Goal: Task Accomplishment & Management: Use online tool/utility

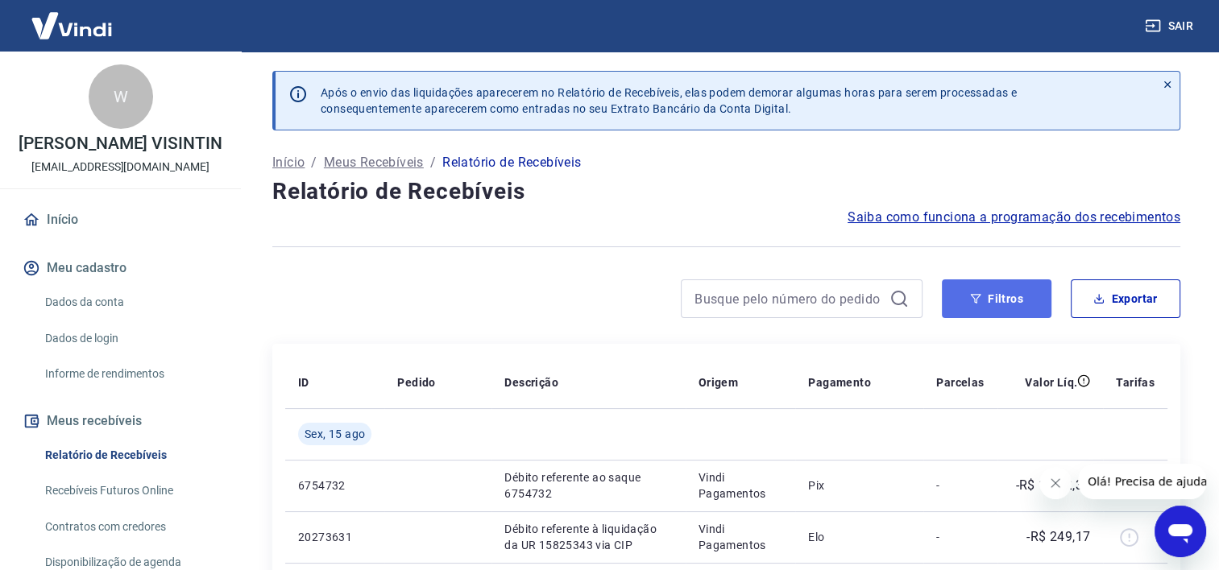
click at [1000, 305] on button "Filtros" at bounding box center [997, 299] width 110 height 39
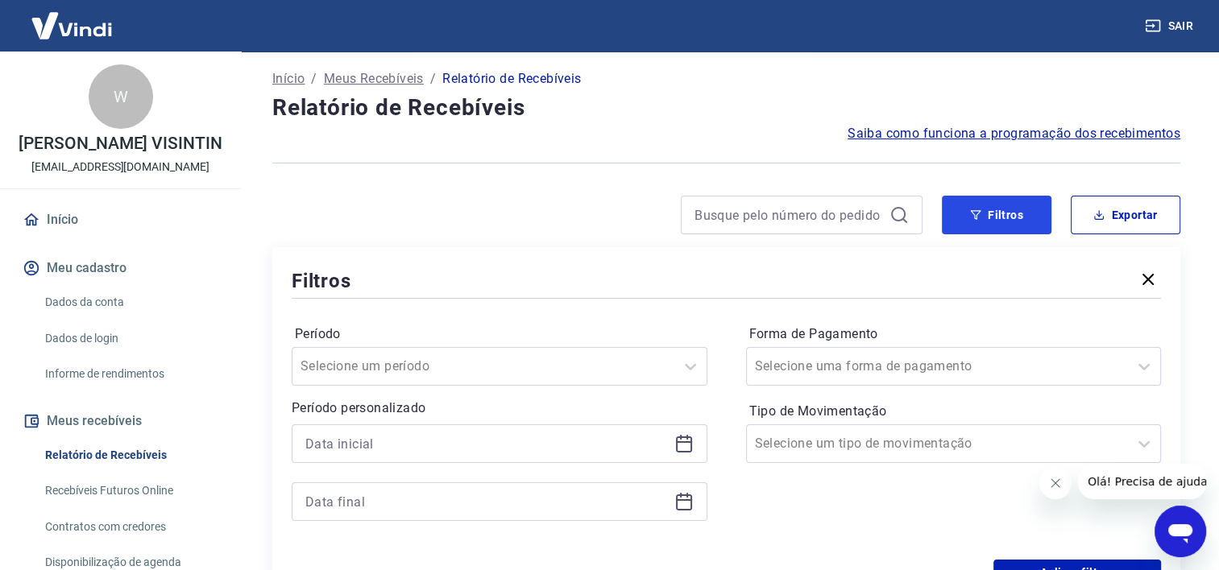
scroll to position [161, 0]
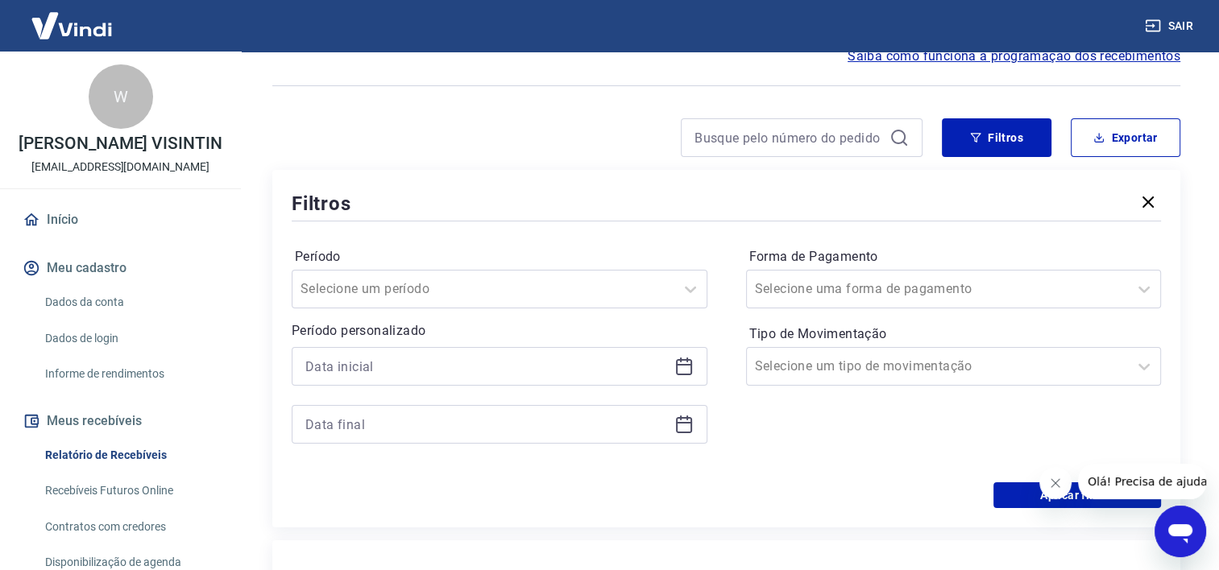
click at [686, 364] on icon at bounding box center [684, 365] width 16 height 2
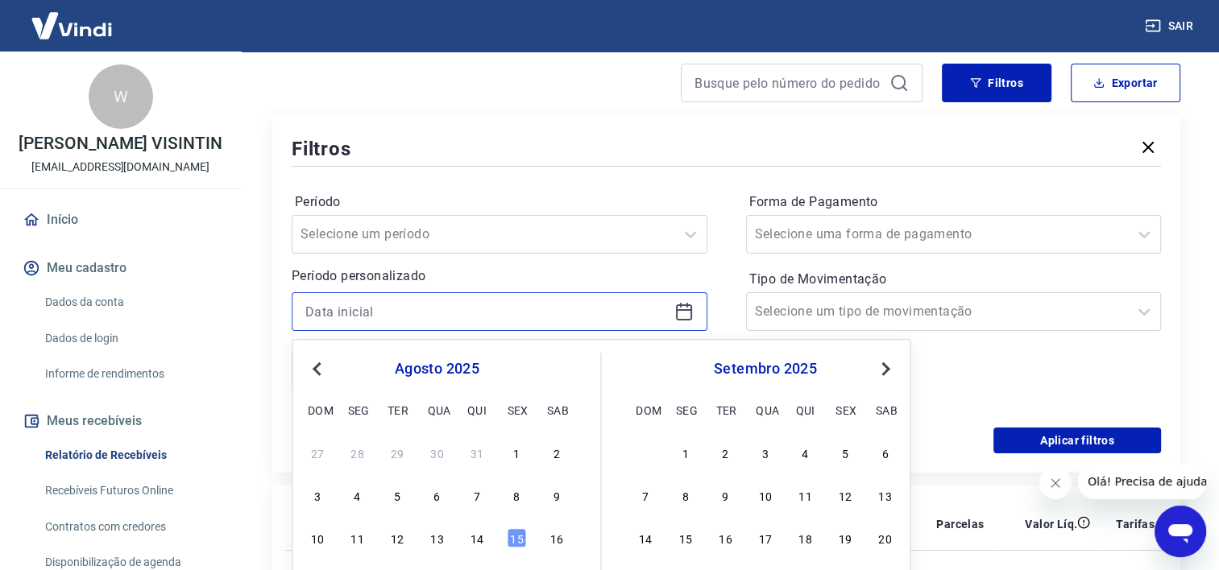
scroll to position [322, 0]
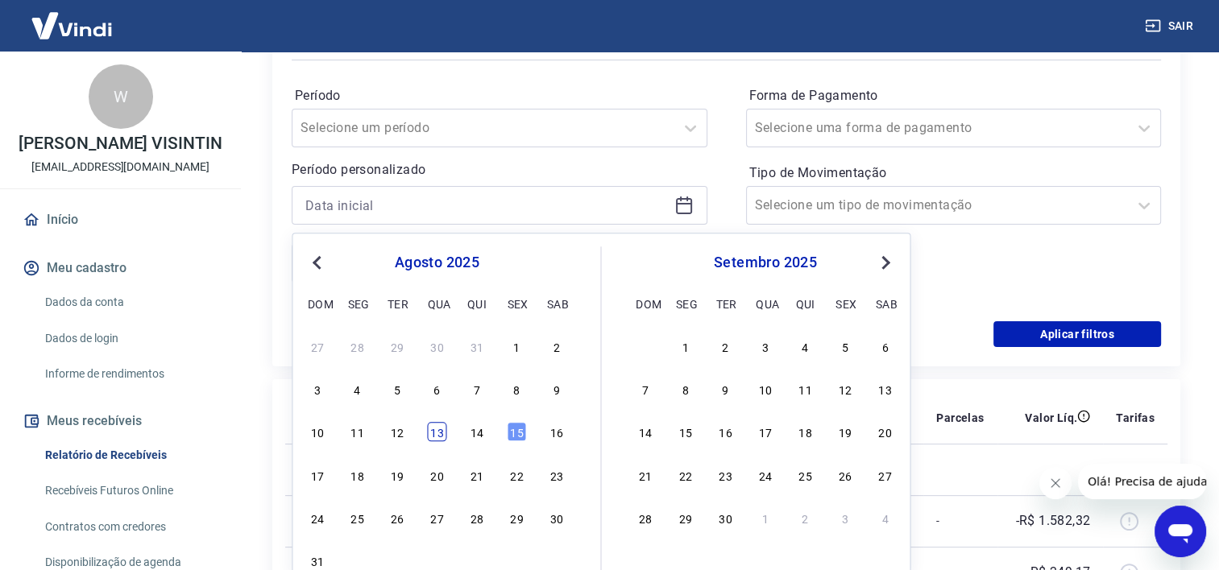
click at [436, 434] on div "13" at bounding box center [436, 432] width 19 height 19
type input "13/08/2025"
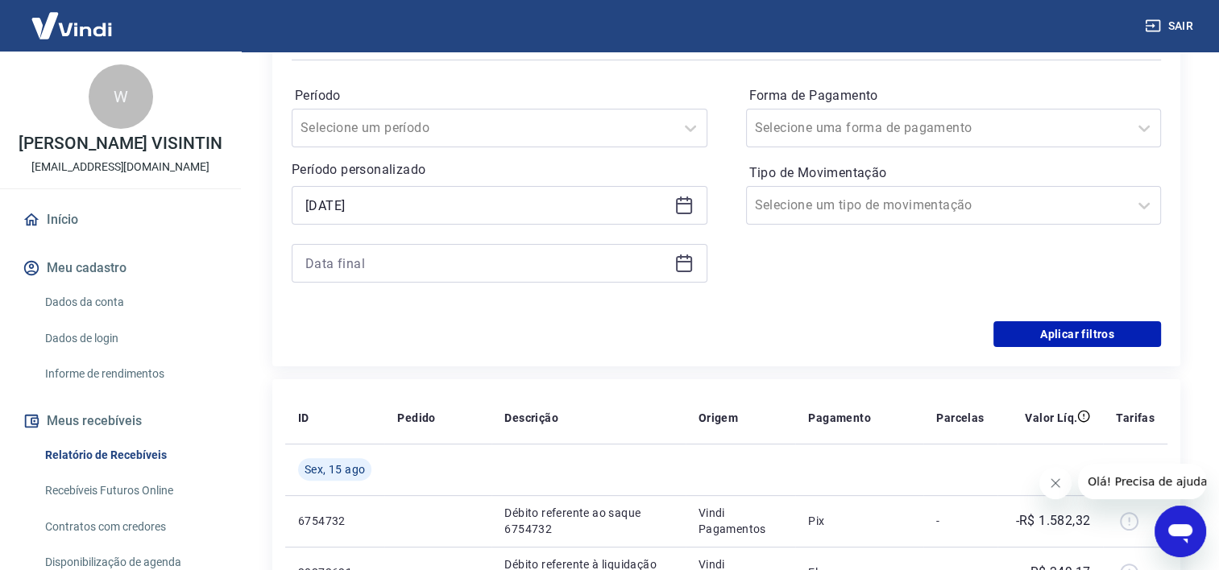
click at [683, 263] on icon at bounding box center [683, 263] width 19 height 19
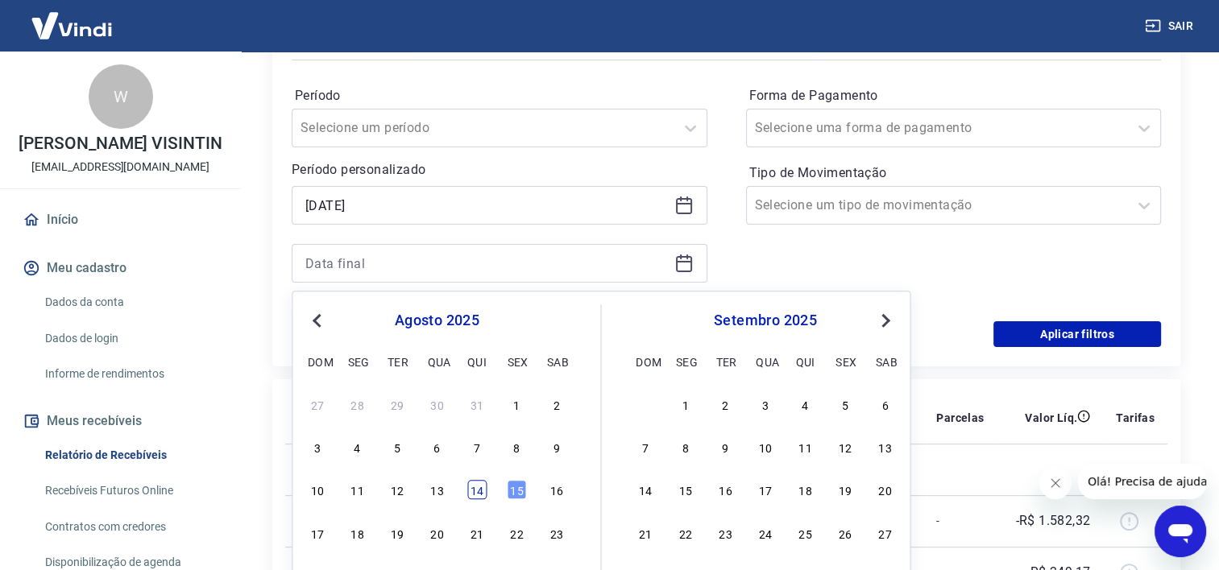
click at [471, 493] on div "14" at bounding box center [476, 490] width 19 height 19
type input "14/08/2025"
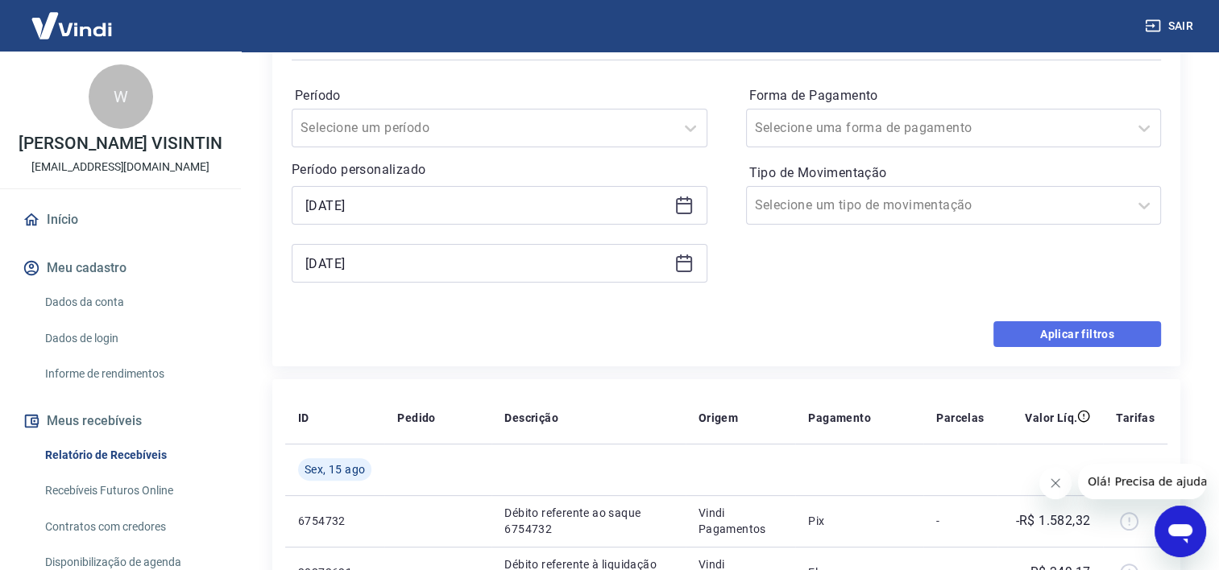
click at [1084, 337] on button "Aplicar filtros" at bounding box center [1077, 334] width 168 height 26
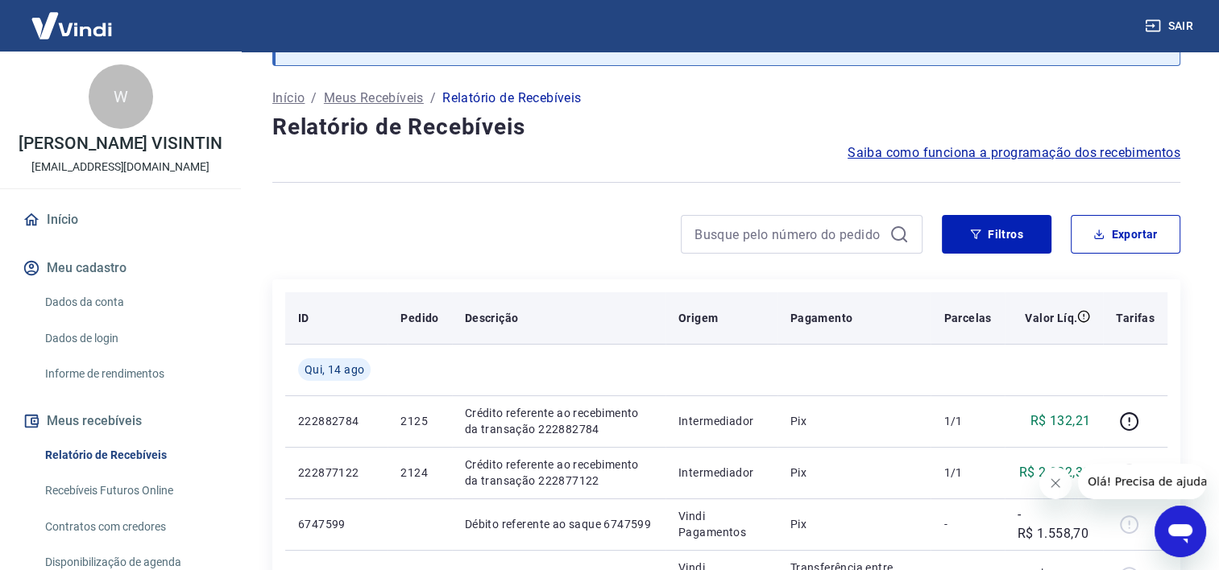
scroll to position [161, 0]
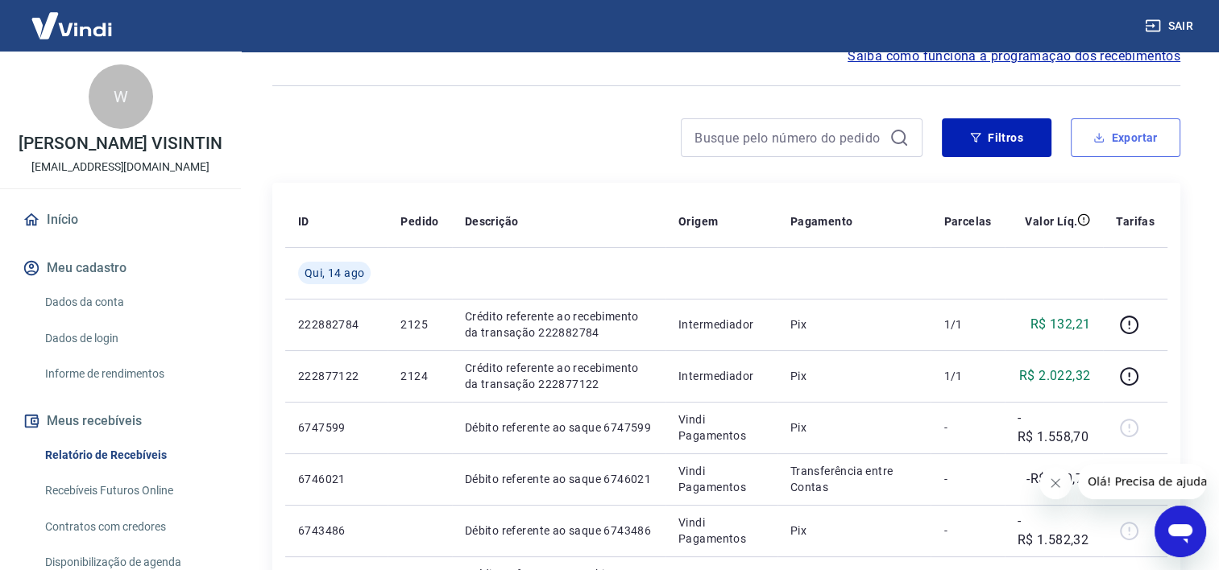
click at [1144, 133] on button "Exportar" at bounding box center [1126, 137] width 110 height 39
type input "13/08/2025"
type input "14/08/2025"
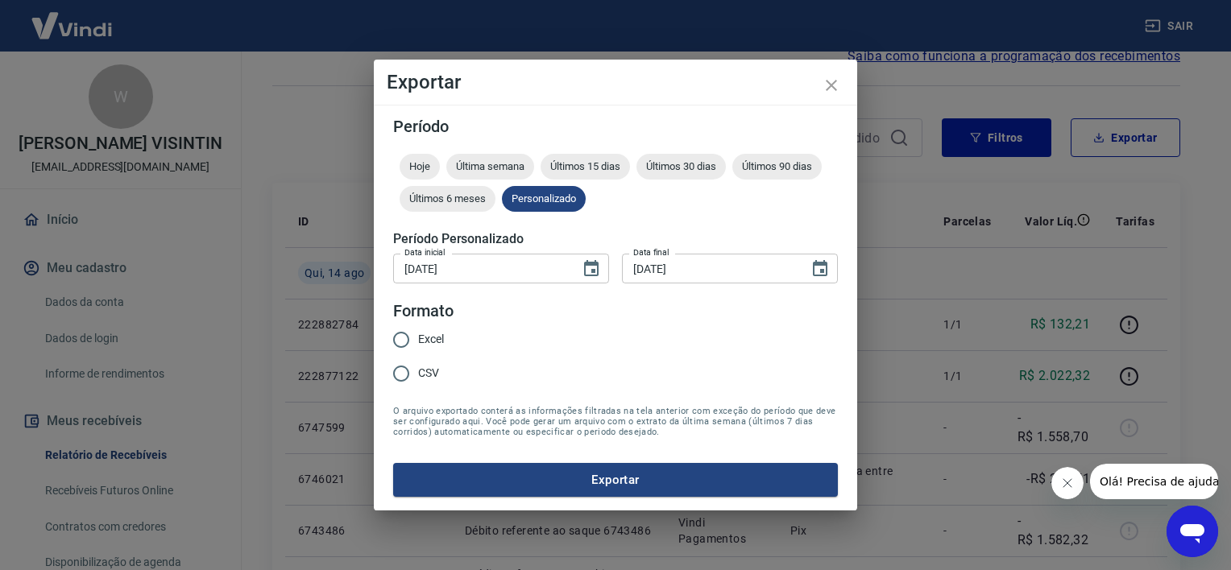
click at [407, 340] on input "Excel" at bounding box center [401, 340] width 34 height 34
radio input "true"
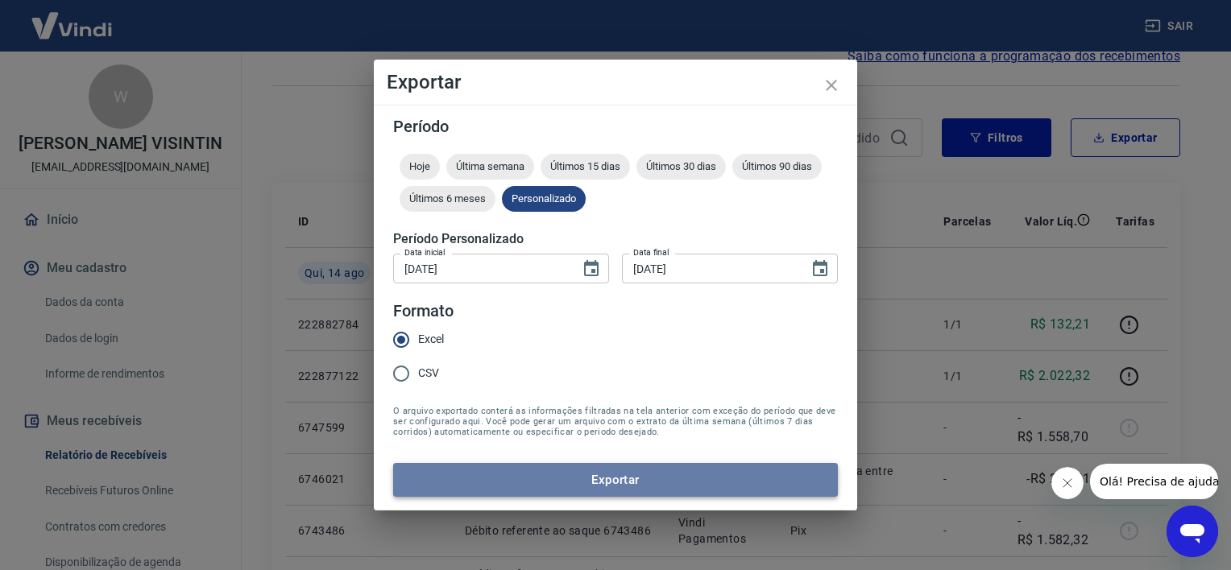
click at [567, 473] on button "Exportar" at bounding box center [615, 480] width 445 height 34
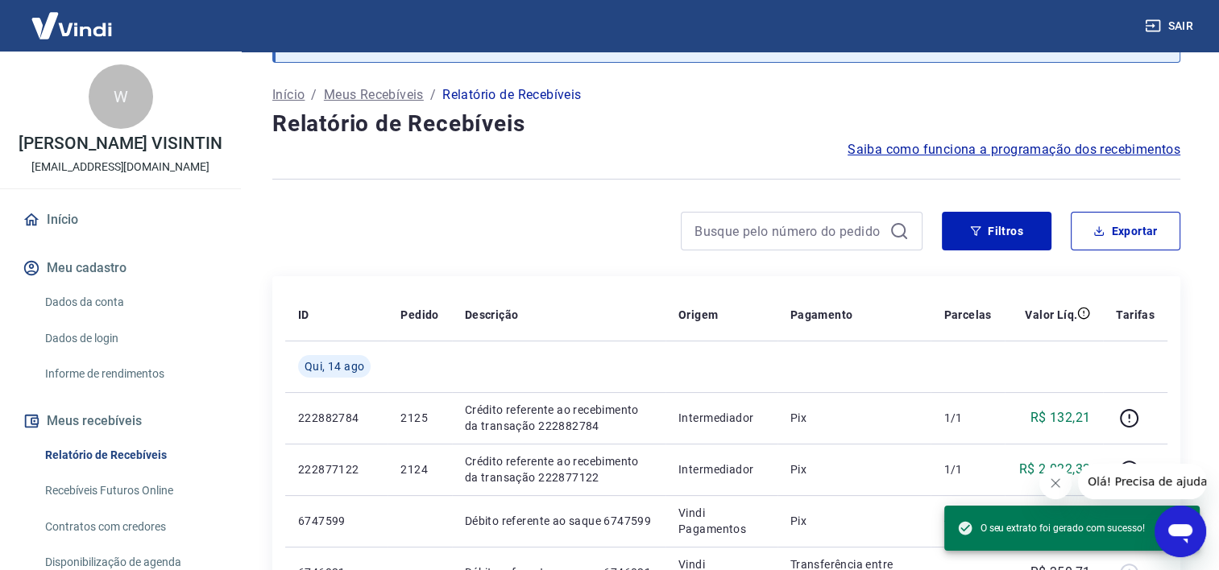
scroll to position [0, 0]
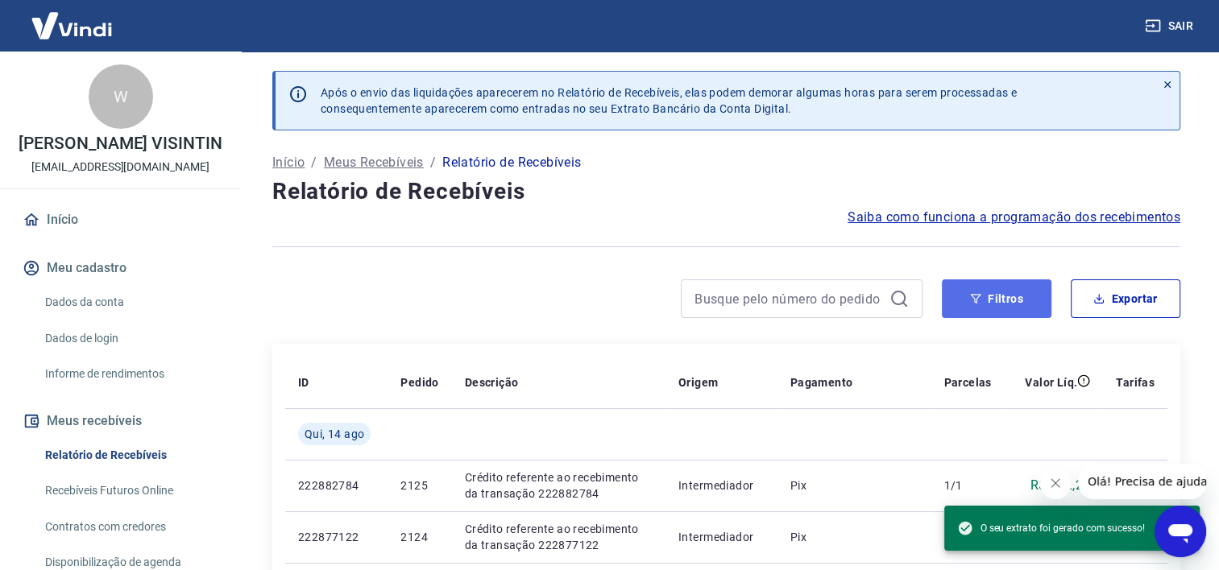
click at [979, 293] on icon "button" at bounding box center [975, 298] width 11 height 11
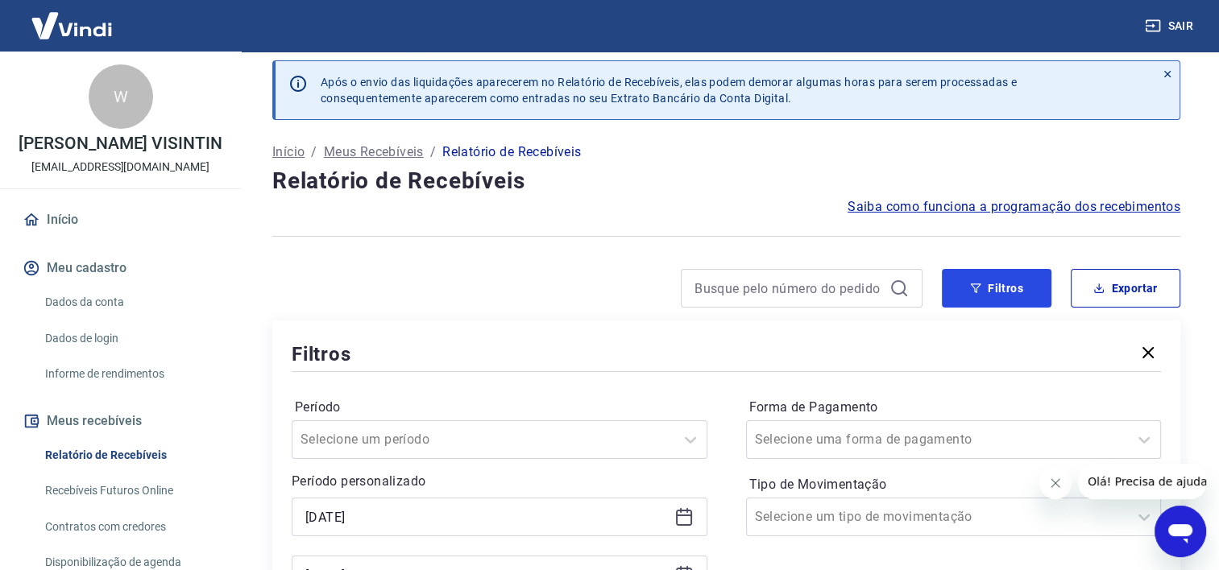
scroll to position [161, 0]
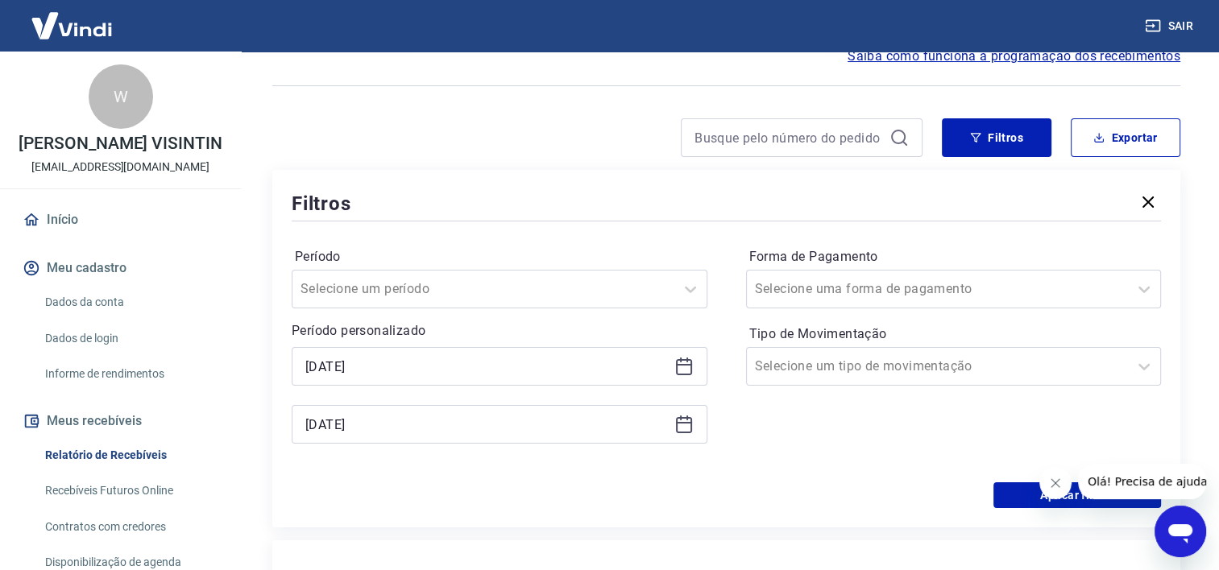
click at [685, 425] on icon at bounding box center [683, 424] width 19 height 19
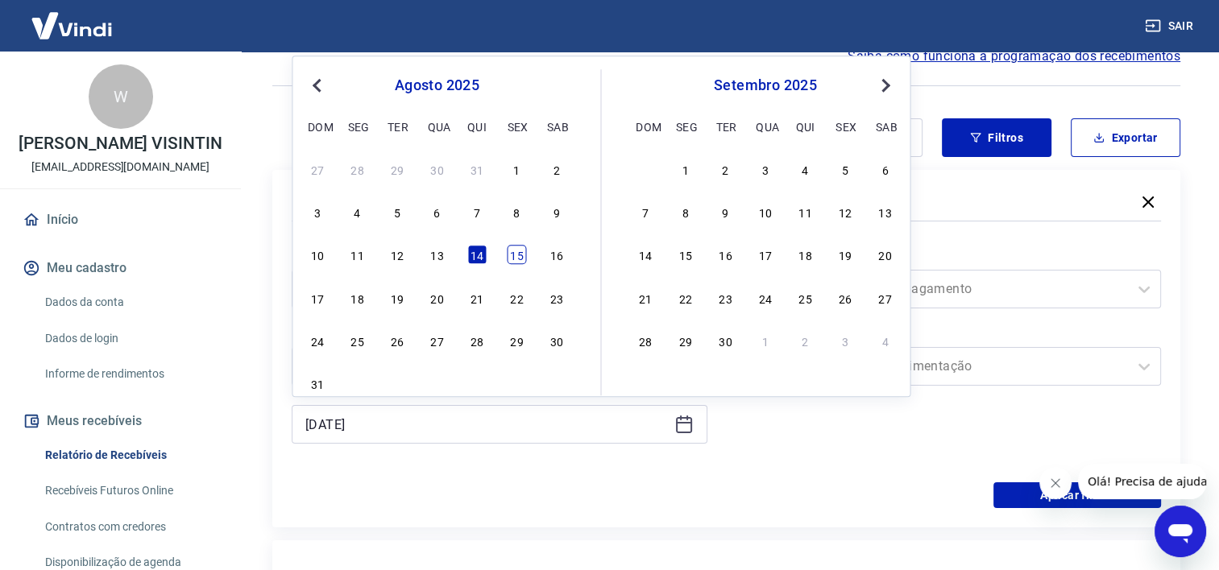
click at [519, 249] on div "15" at bounding box center [516, 255] width 19 height 19
type input "15/08/2025"
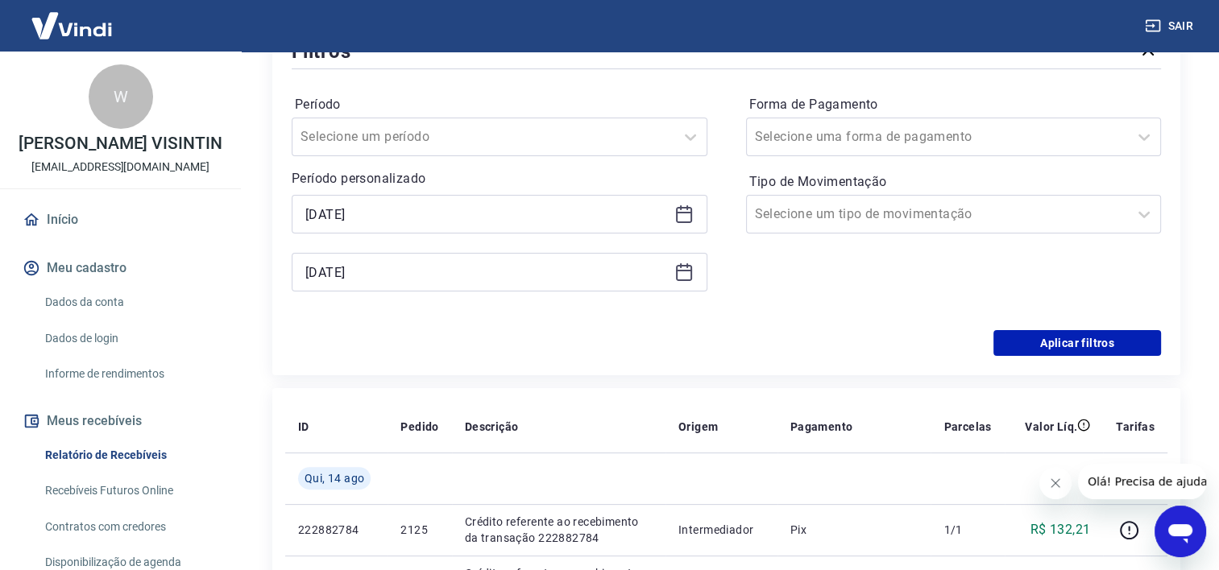
scroll to position [322, 0]
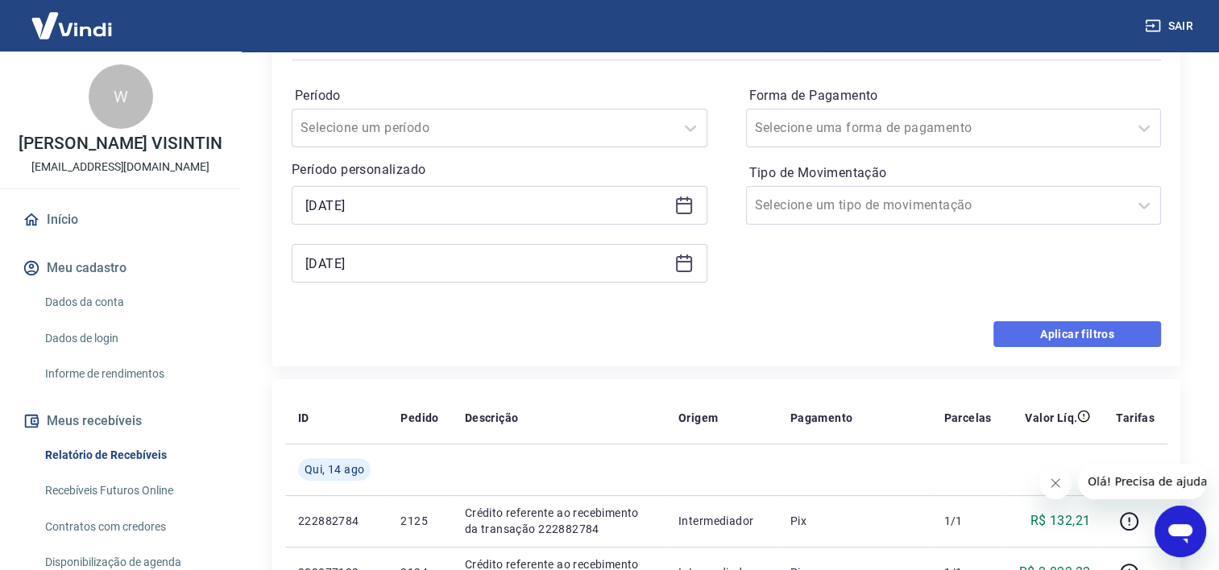
click at [1042, 330] on button "Aplicar filtros" at bounding box center [1077, 334] width 168 height 26
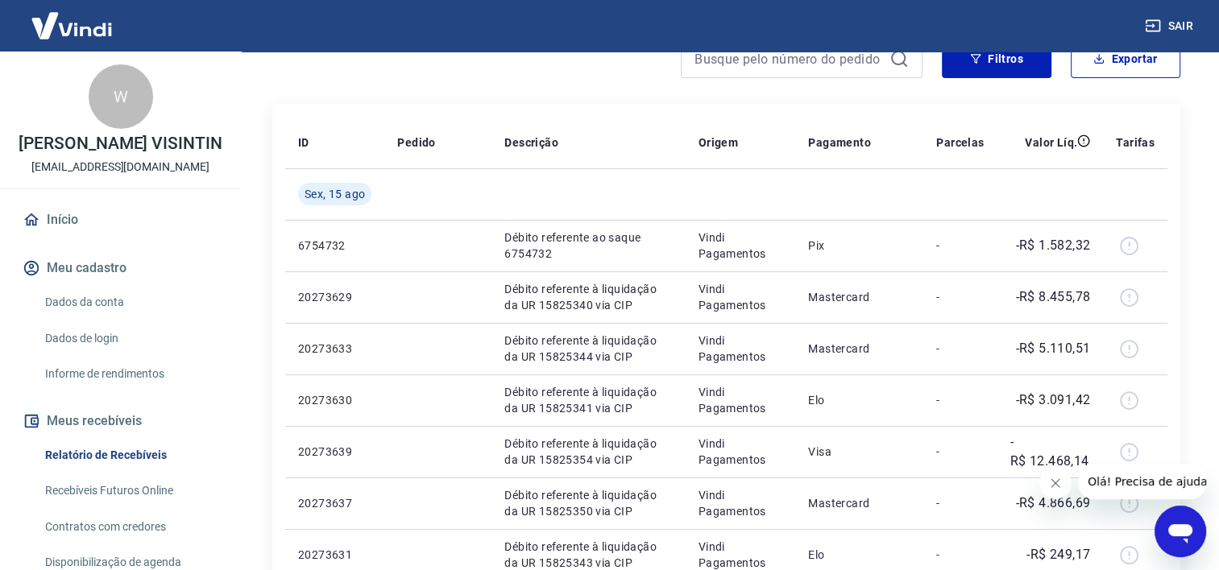
scroll to position [242, 0]
click at [1135, 68] on button "Exportar" at bounding box center [1126, 57] width 110 height 39
type input "15/08/2025"
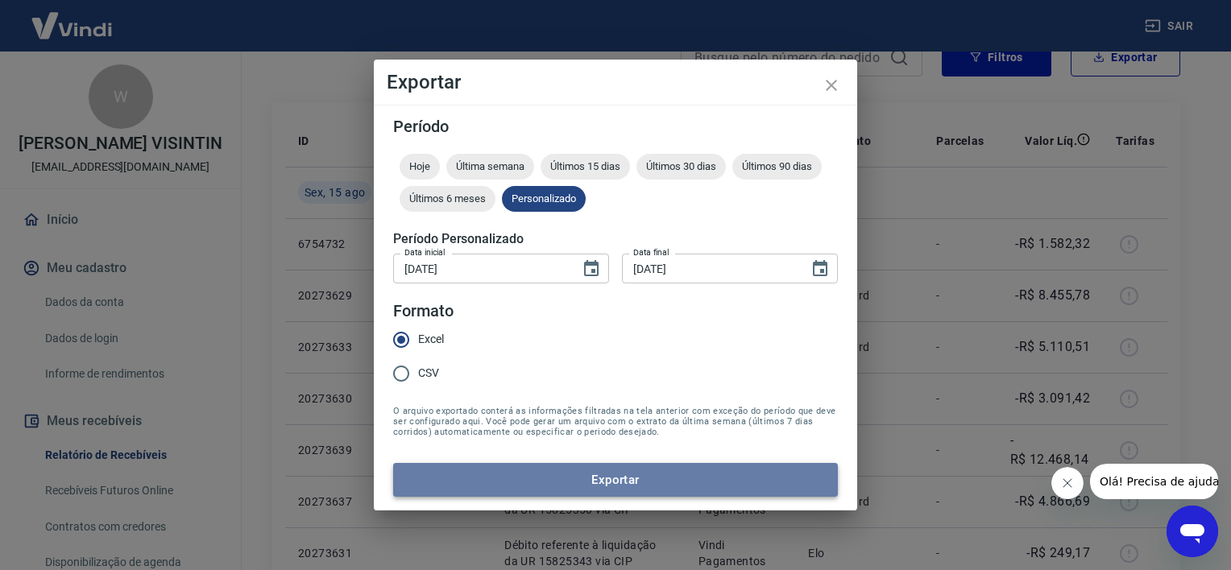
click at [606, 478] on button "Exportar" at bounding box center [615, 480] width 445 height 34
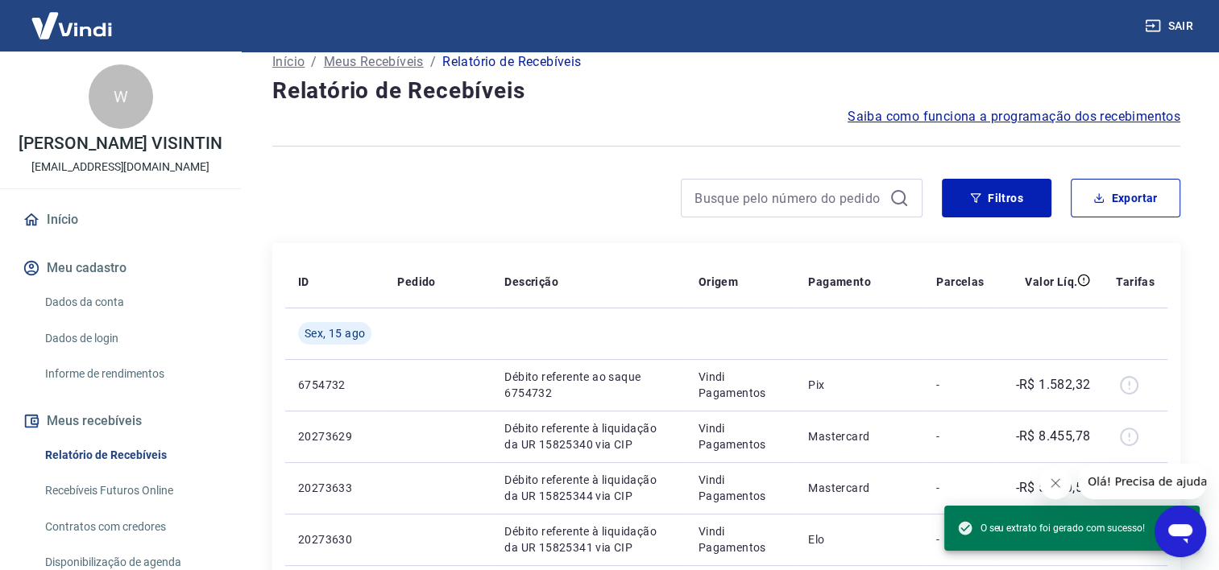
scroll to position [0, 0]
